Goal: Book appointment/travel/reservation

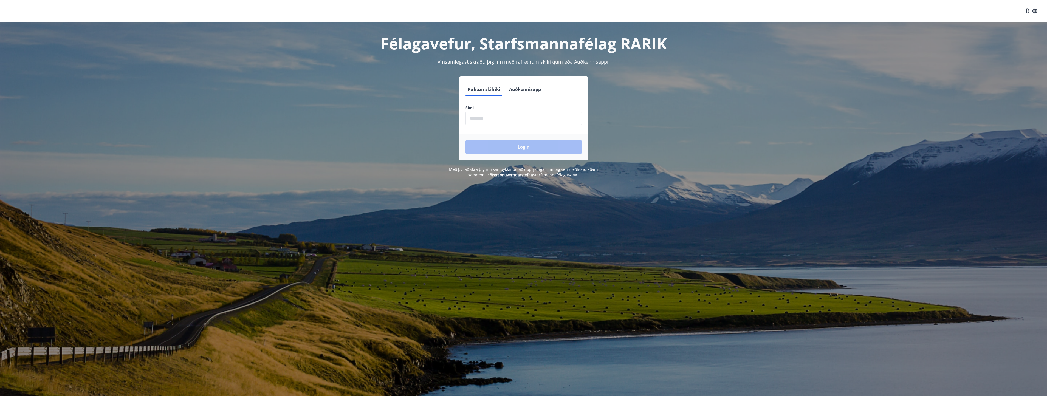
drag, startPoint x: 485, startPoint y: 121, endPoint x: 481, endPoint y: 121, distance: 3.6
click at [485, 121] on input "phone" at bounding box center [524, 118] width 116 height 13
type input "********"
click at [478, 151] on button "Login" at bounding box center [524, 146] width 116 height 13
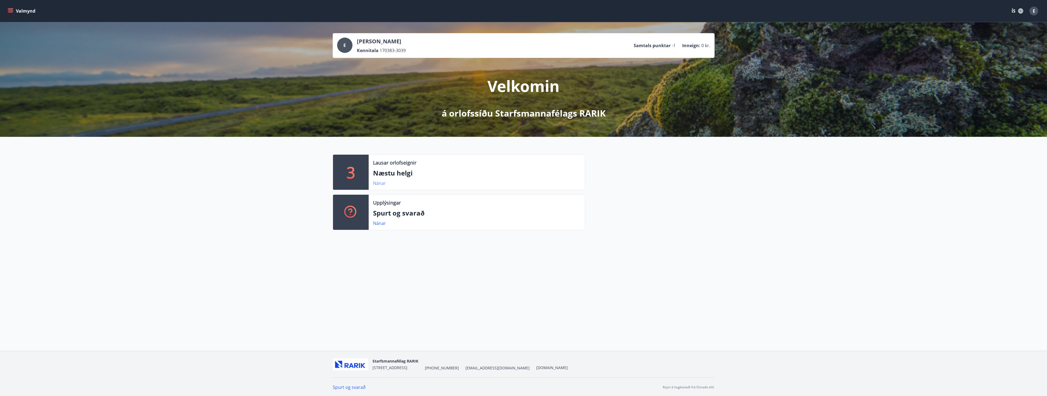
click at [377, 182] on link "Nánar" at bounding box center [379, 183] width 13 height 6
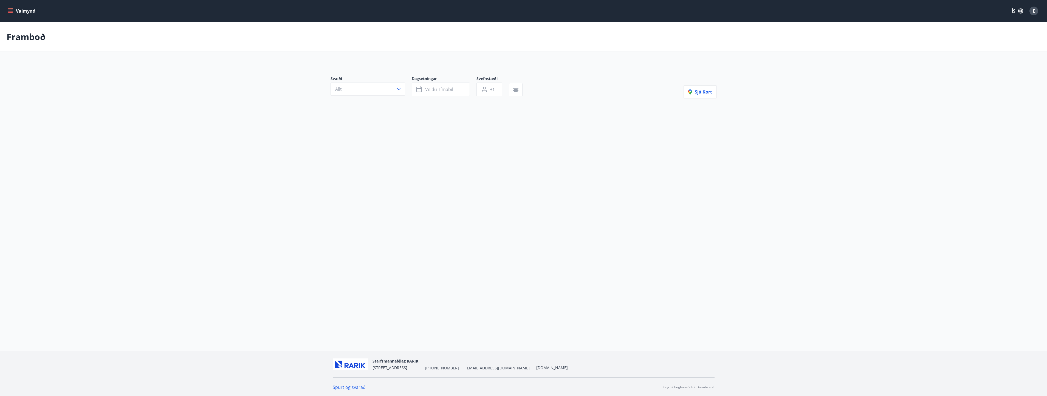
type input "*"
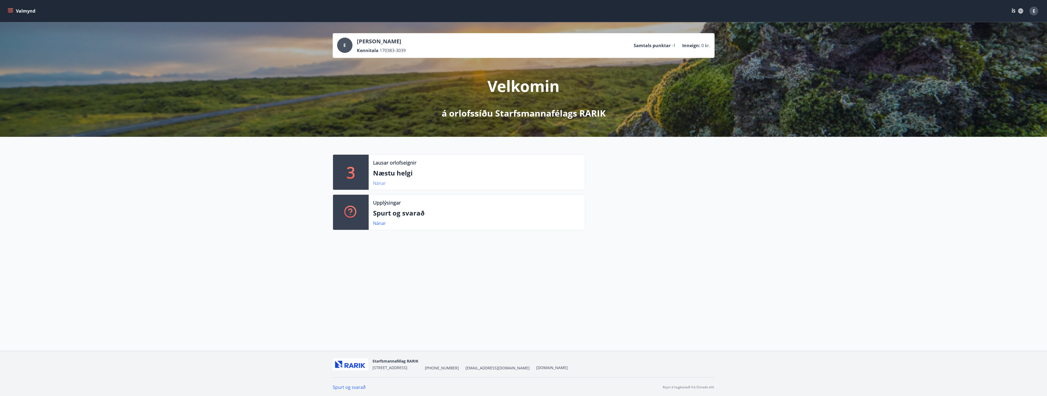
click at [377, 184] on link "Nánar" at bounding box center [379, 183] width 13 height 6
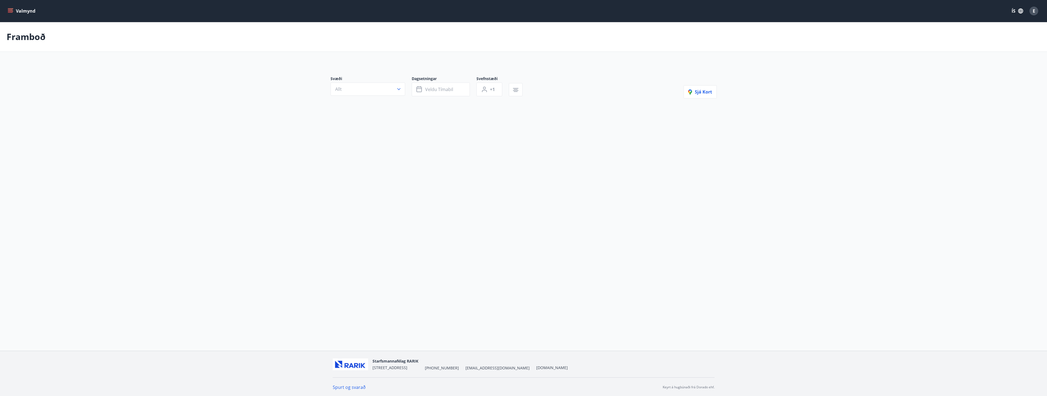
type input "*"
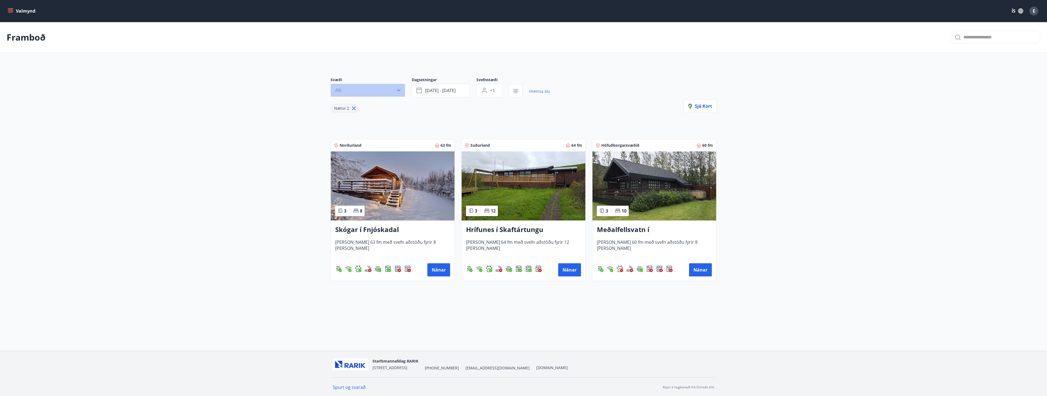
click at [401, 92] on icon "button" at bounding box center [398, 90] width 5 height 5
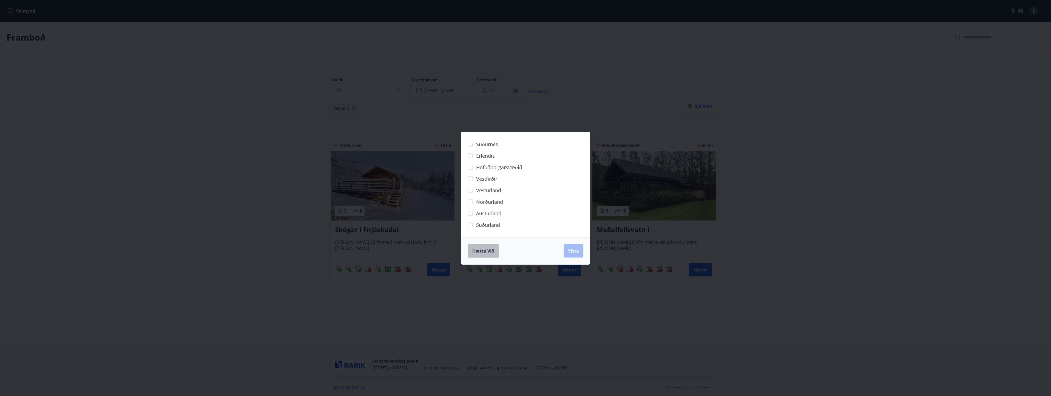
click at [478, 249] on span "Hætta við" at bounding box center [483, 251] width 22 height 6
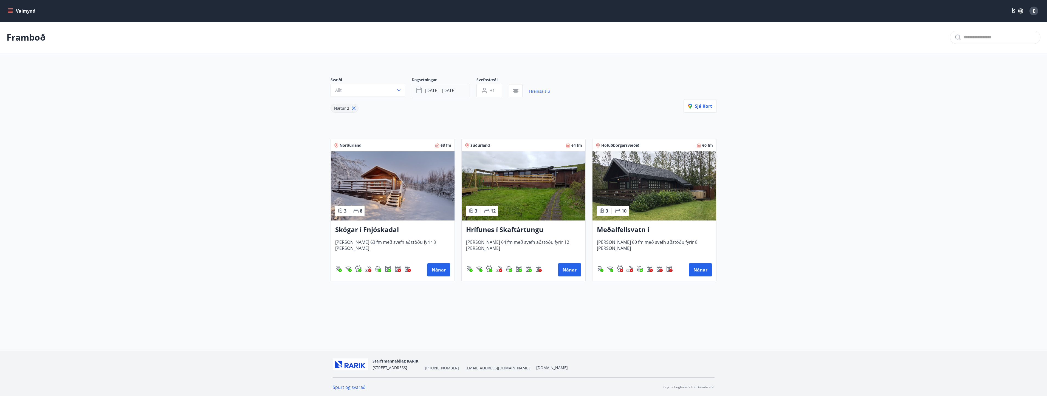
click at [456, 91] on span "ágú 15 - ágú 18" at bounding box center [440, 91] width 30 height 6
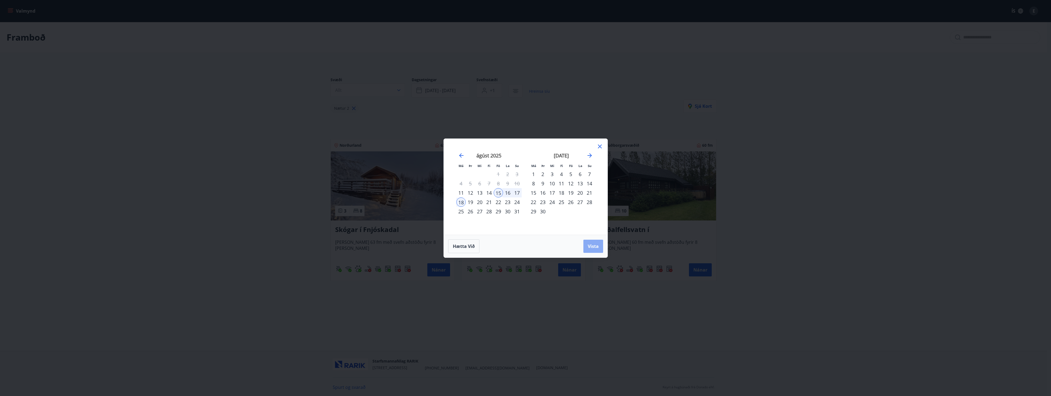
click at [595, 245] on span "Vista" at bounding box center [593, 246] width 11 height 6
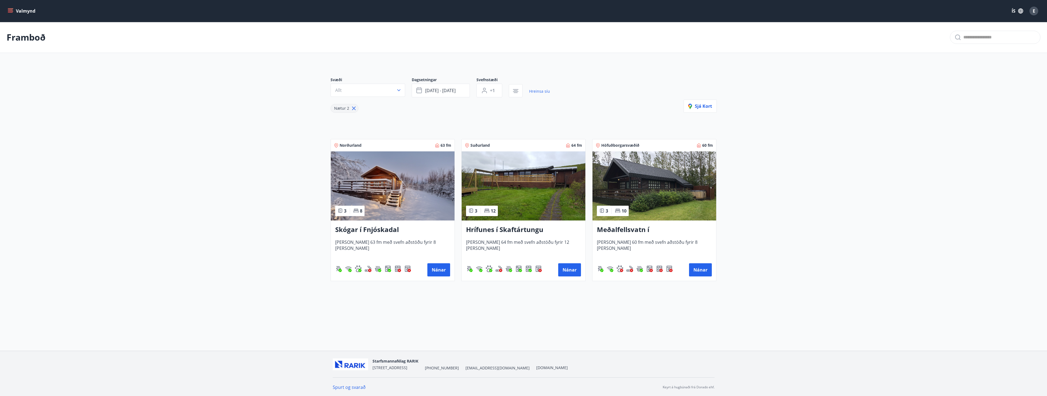
click at [252, 176] on main "Framboð Svæði Allt Dagsetningar ágú 15 - ágú 18 Svefnstæði +1 Hreinsa síu Nætur…" at bounding box center [523, 154] width 1047 height 264
click at [456, 91] on span "ágú 15 - ágú 18" at bounding box center [440, 91] width 30 height 6
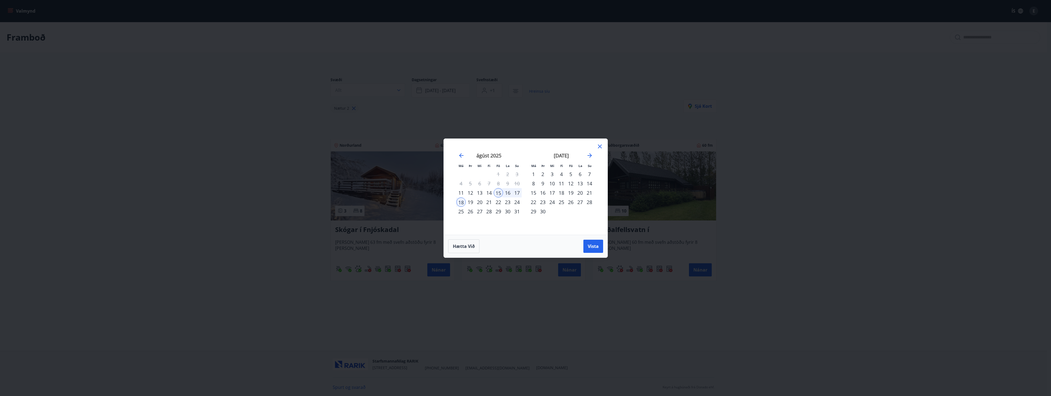
click at [600, 145] on icon at bounding box center [600, 146] width 7 height 7
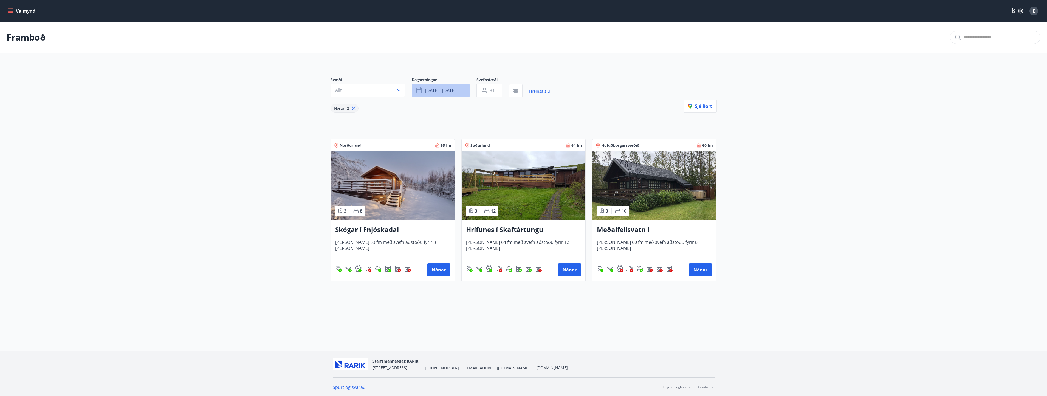
click at [437, 91] on span "ágú 15 - ágú 18" at bounding box center [440, 91] width 30 height 6
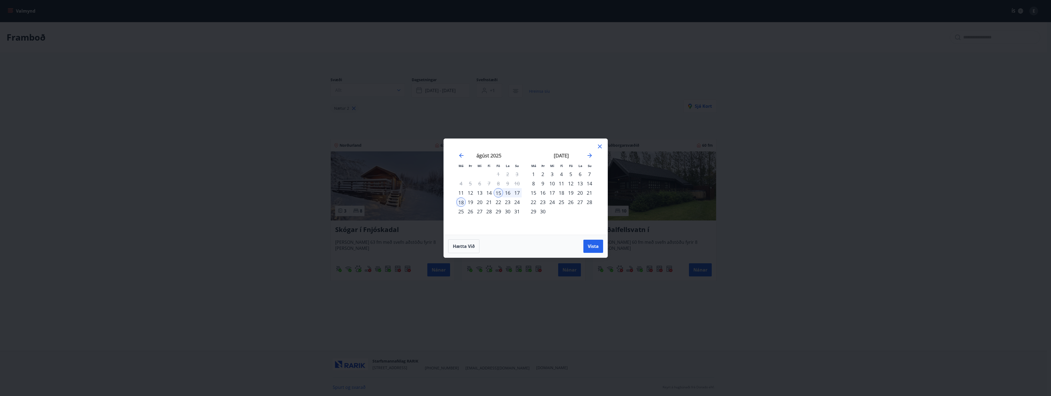
click at [600, 144] on icon at bounding box center [600, 146] width 7 height 7
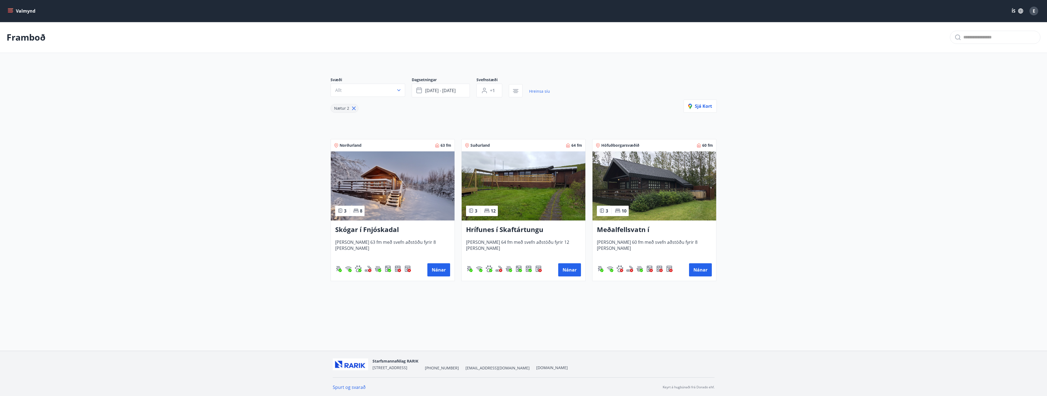
click at [9, 10] on icon "menu" at bounding box center [10, 10] width 5 height 1
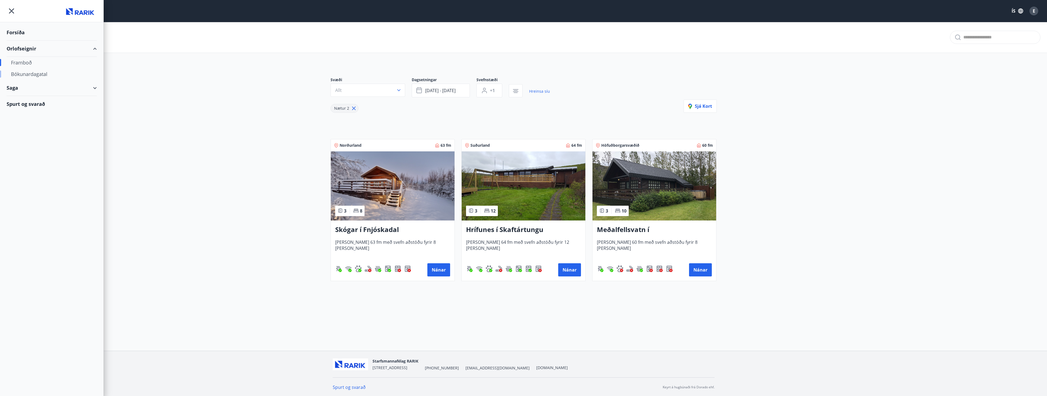
click at [38, 74] on div "Bókunardagatal" at bounding box center [51, 74] width 81 height 12
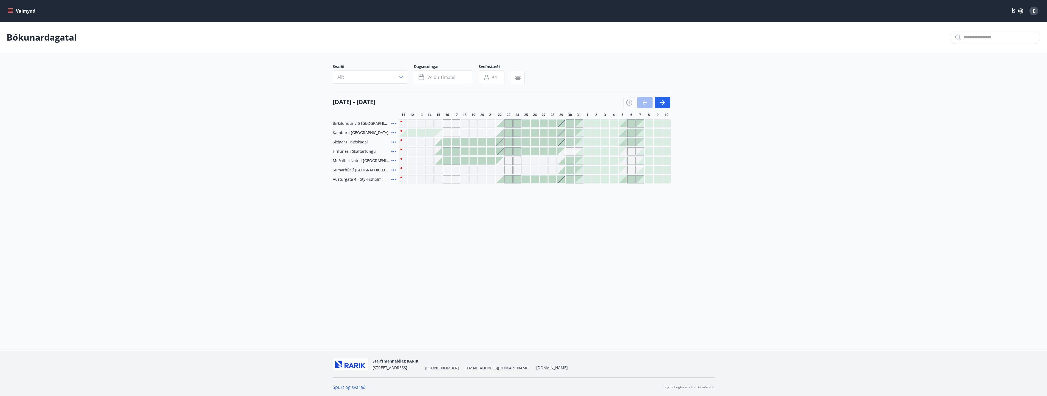
click at [13, 13] on icon "menu" at bounding box center [10, 10] width 5 height 5
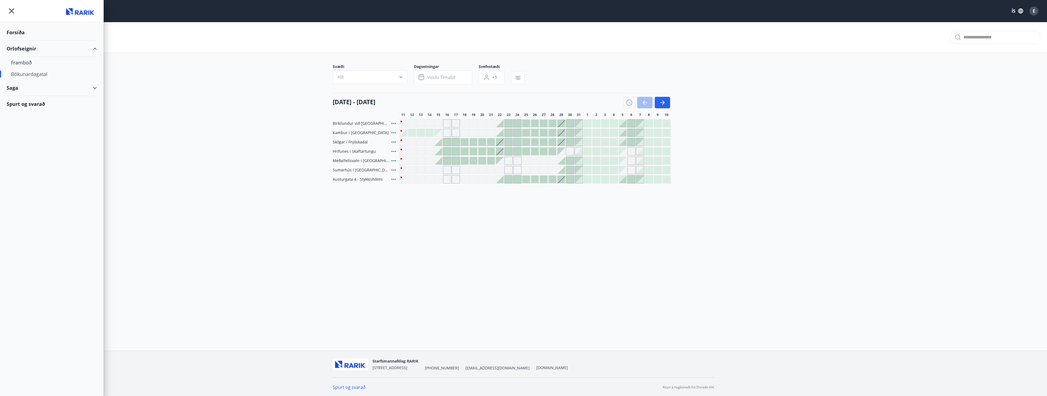
click at [438, 123] on div "Gráir dagar eru ekki bókanlegir" at bounding box center [438, 123] width 8 height 8
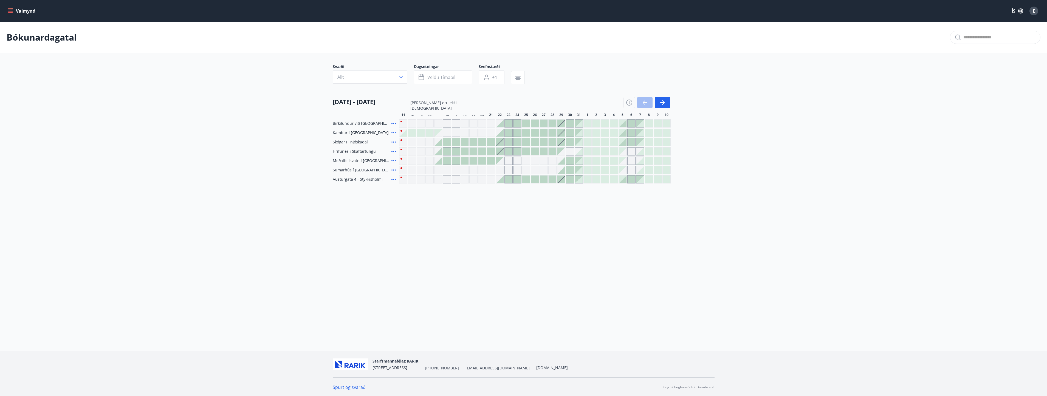
click at [7, 13] on button "Valmynd" at bounding box center [22, 11] width 31 height 10
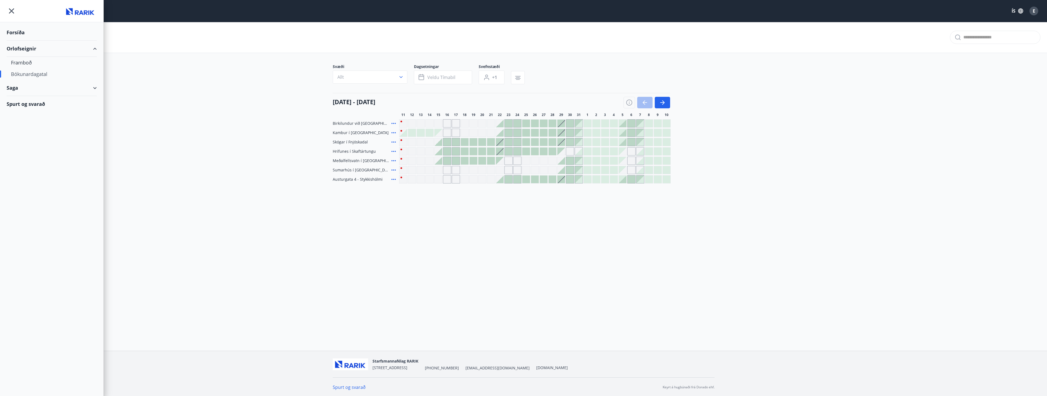
click at [216, 32] on div "Bókunardagatal" at bounding box center [523, 37] width 1047 height 31
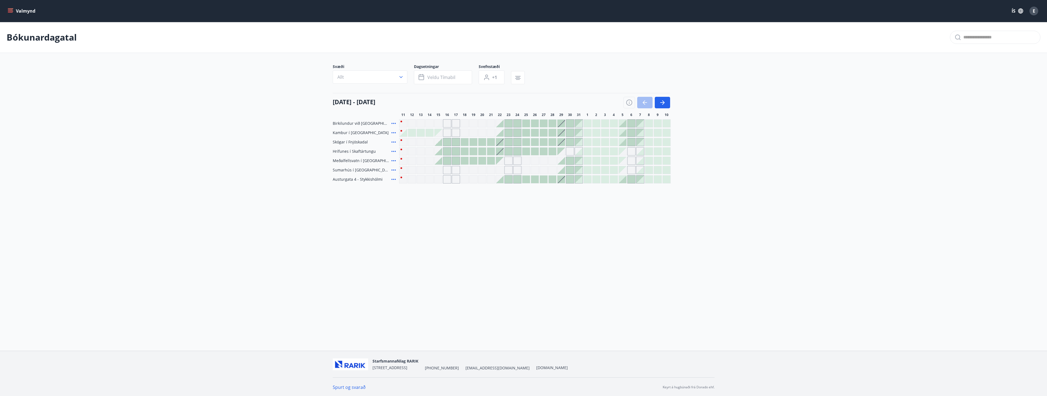
click at [10, 9] on icon "menu" at bounding box center [11, 9] width 6 height 1
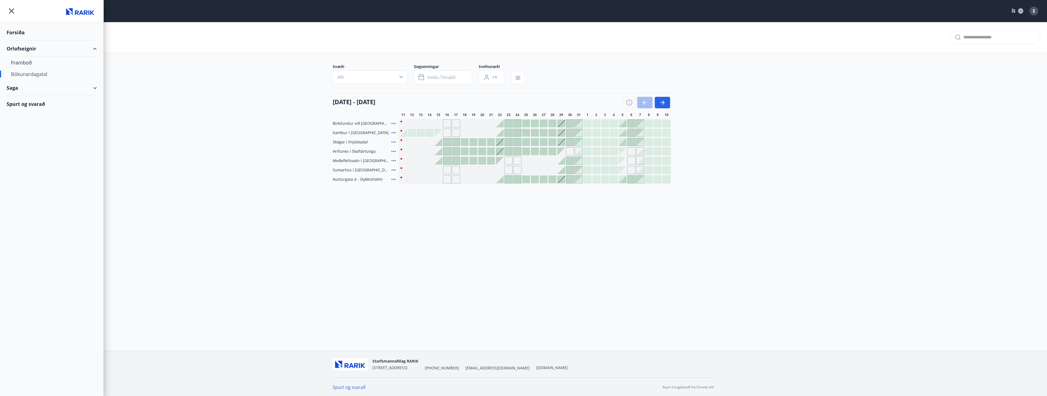
click at [23, 35] on div "Forsíða" at bounding box center [52, 32] width 90 height 16
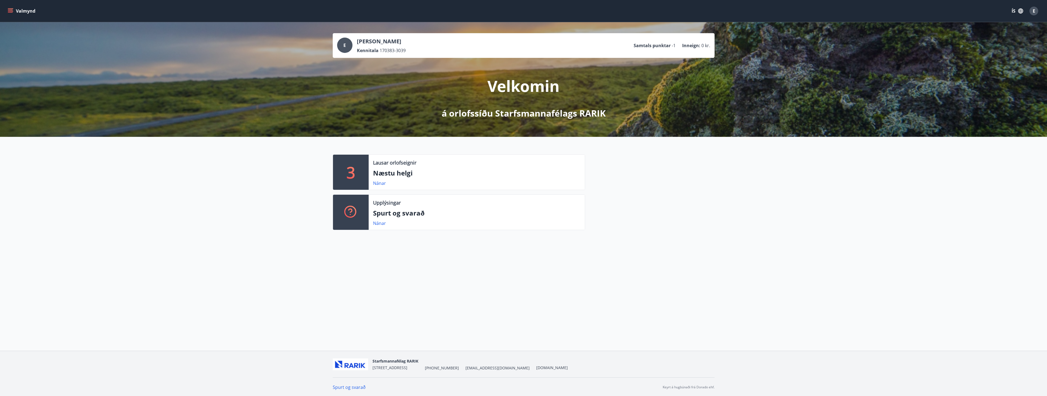
click at [1037, 10] on div "E" at bounding box center [1034, 11] width 9 height 9
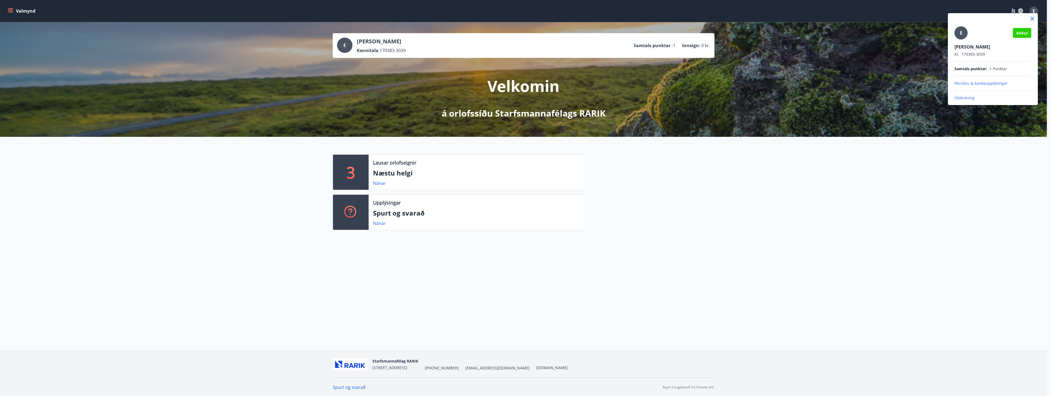
click at [958, 98] on p "Útskráning" at bounding box center [993, 97] width 77 height 5
